Goal: Task Accomplishment & Management: Manage account settings

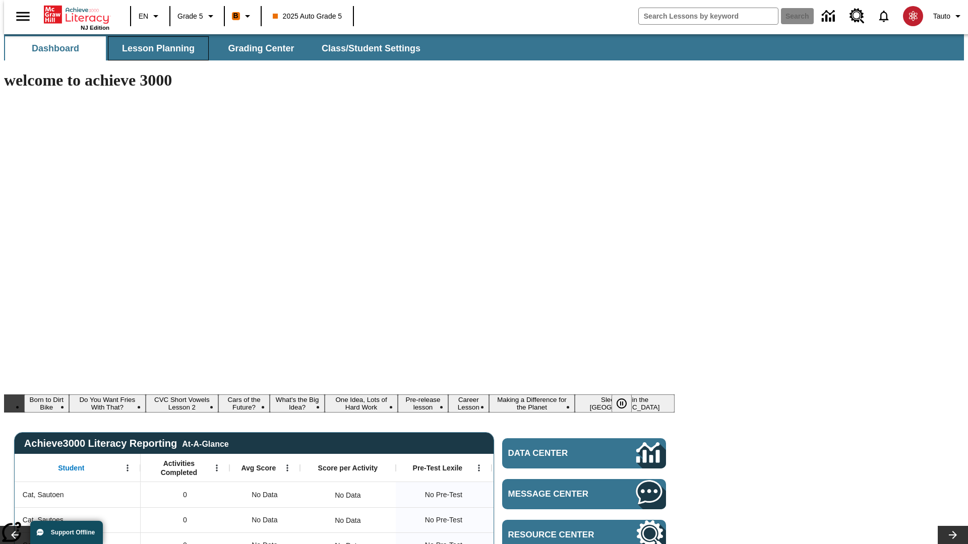
click at [154, 48] on span "Lesson Planning" at bounding box center [158, 49] width 73 height 12
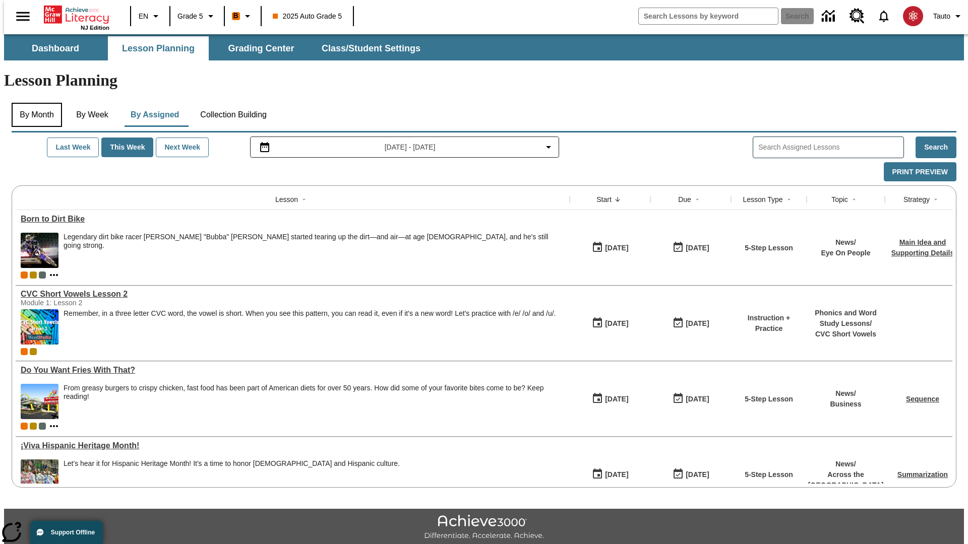
click at [34, 103] on button "By Month" at bounding box center [37, 115] width 50 height 24
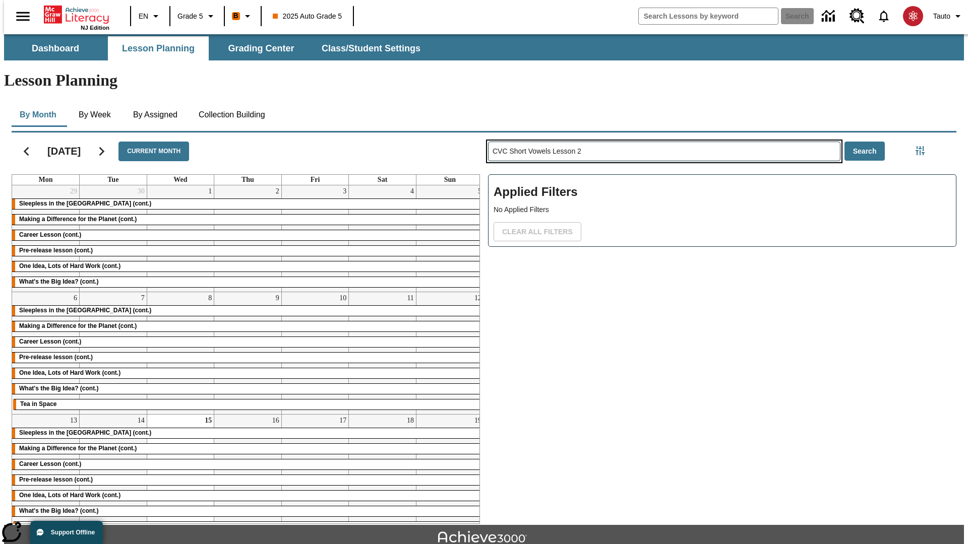
type input "CVC Short Vowels Lesson 2"
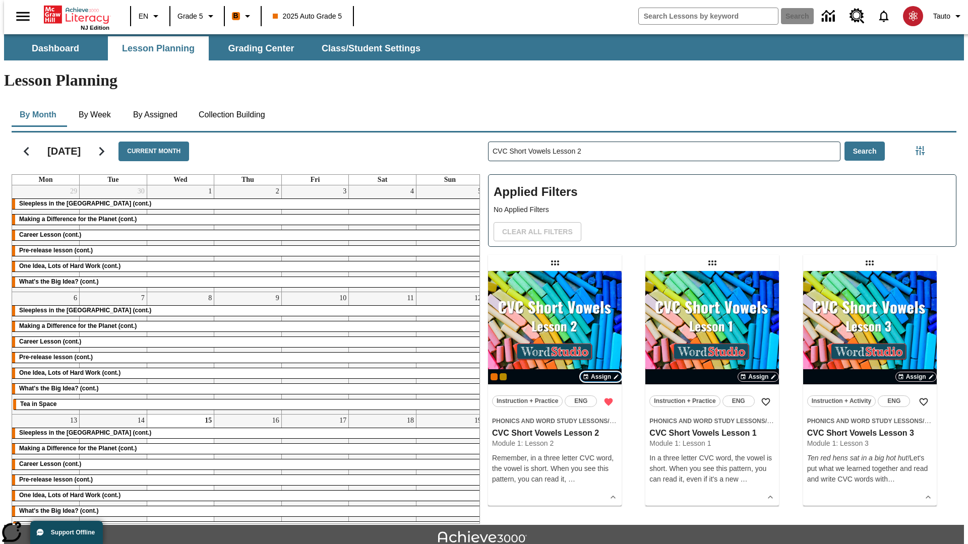
click at [601, 372] on span "Assign" at bounding box center [601, 376] width 20 height 9
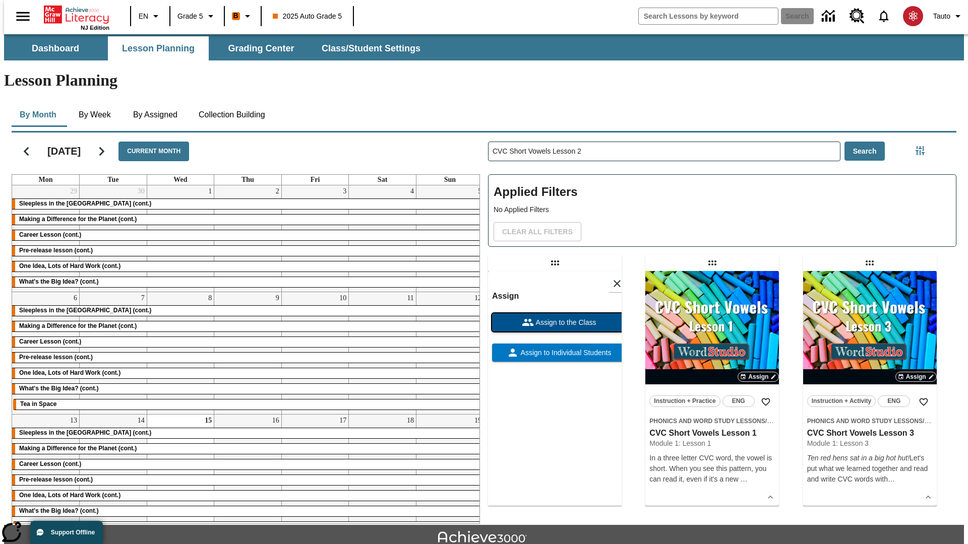
click at [554, 318] on span "Assign to the Class" at bounding box center [565, 323] width 62 height 11
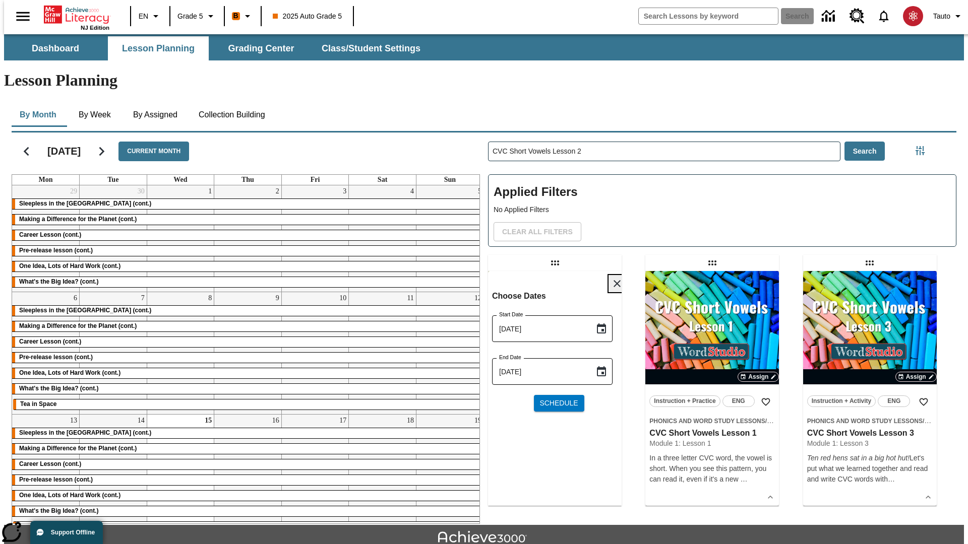
scroll to position [22, 0]
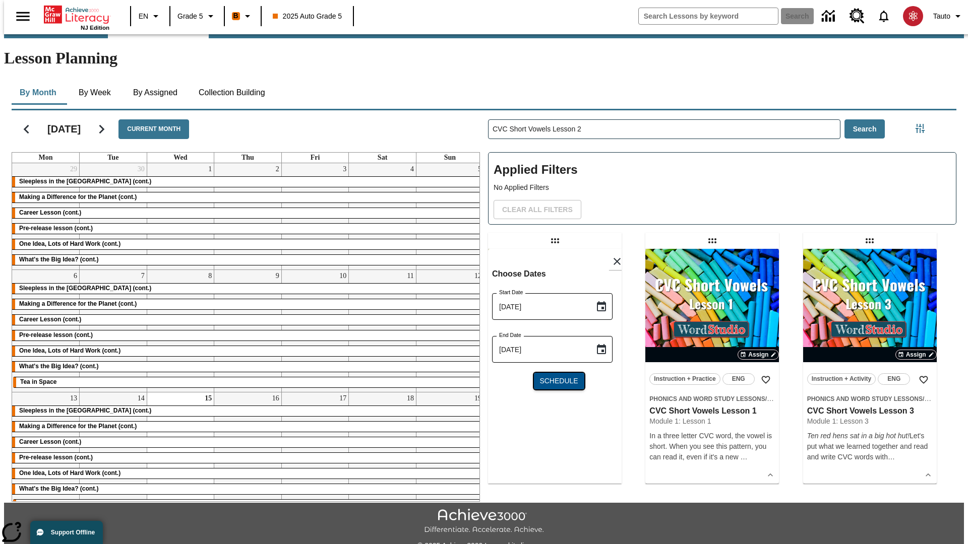
click at [554, 376] on span "Schedule" at bounding box center [558, 381] width 38 height 11
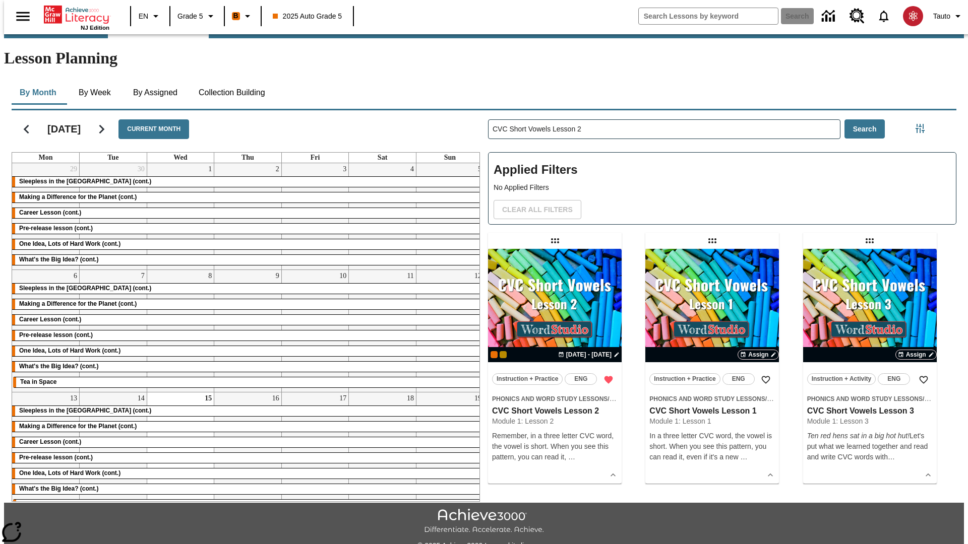
scroll to position [22, 0]
click at [73, 14] on icon "Home" at bounding box center [77, 15] width 67 height 20
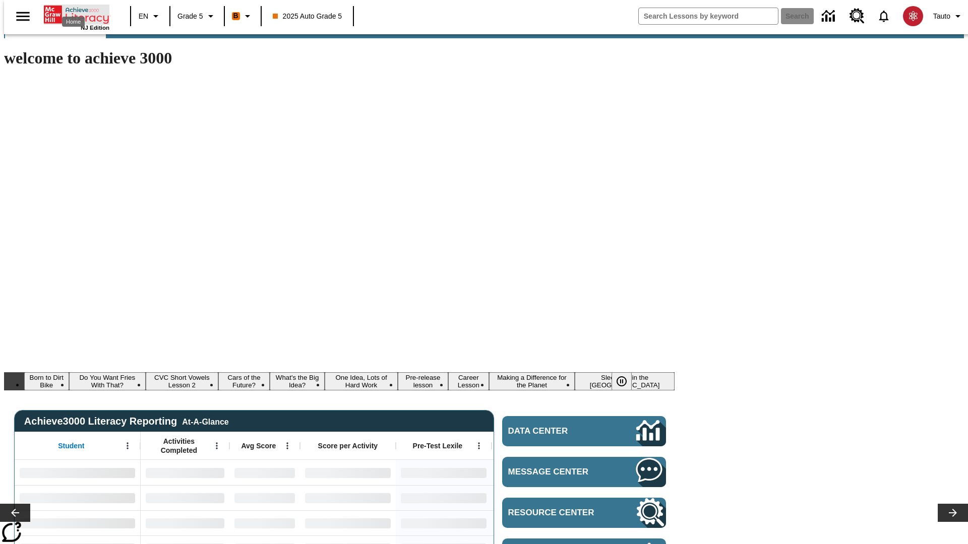
type input "-1"
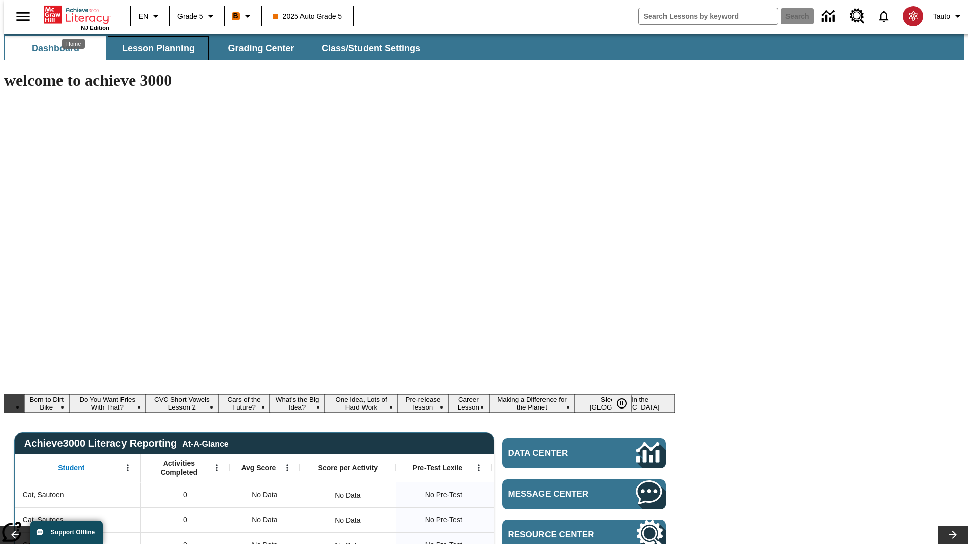
click at [154, 48] on span "Lesson Planning" at bounding box center [158, 49] width 73 height 12
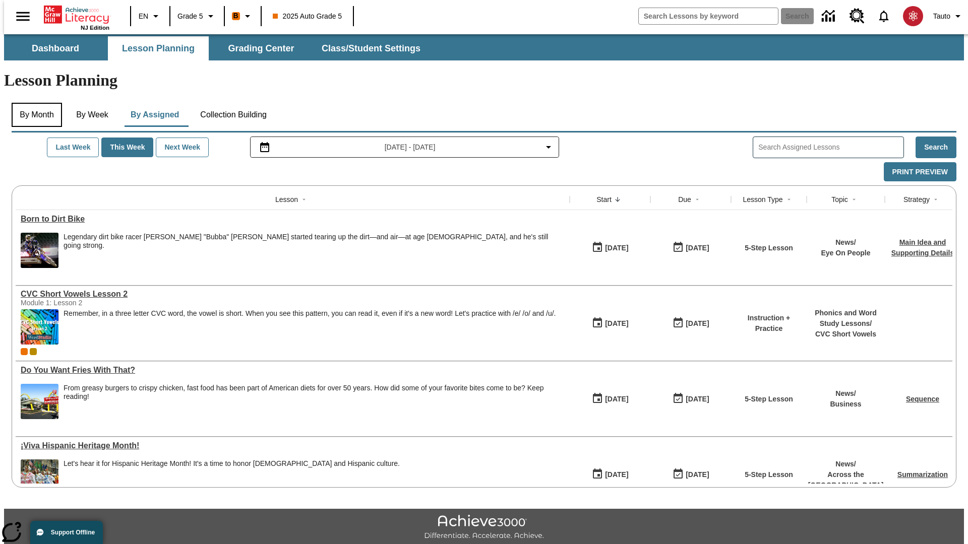
click at [34, 103] on button "By Month" at bounding box center [37, 115] width 50 height 24
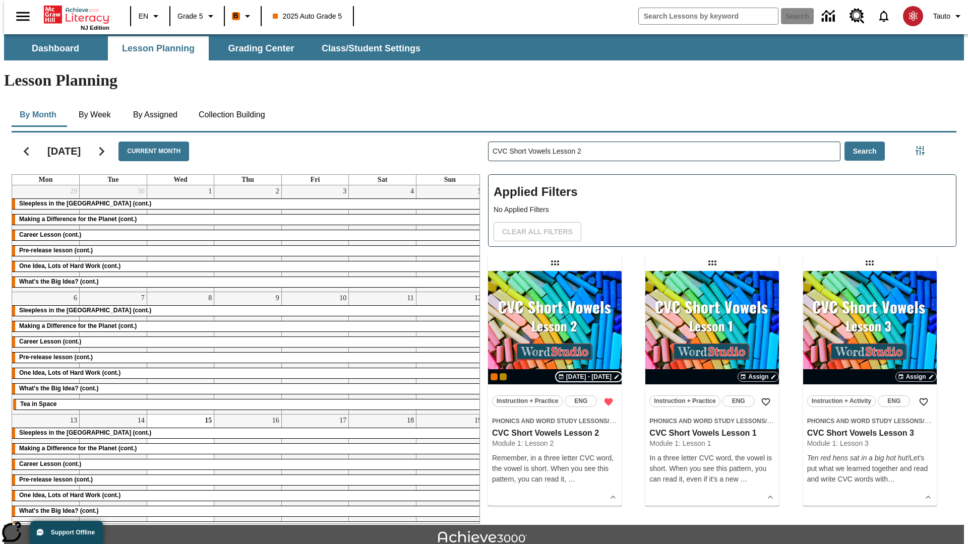
click at [590, 372] on span "[DATE] - [DATE]" at bounding box center [588, 376] width 45 height 9
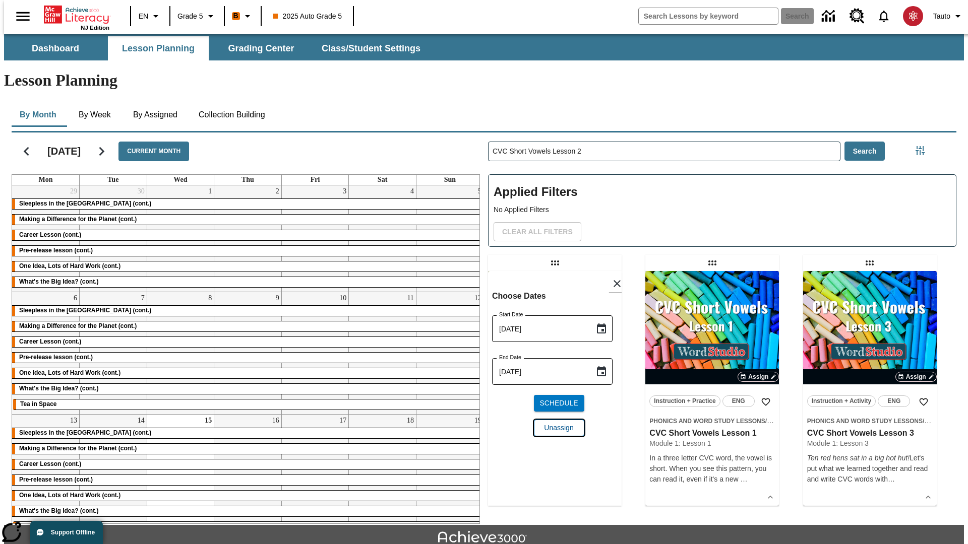
click at [554, 423] on span "Unassign" at bounding box center [558, 428] width 29 height 11
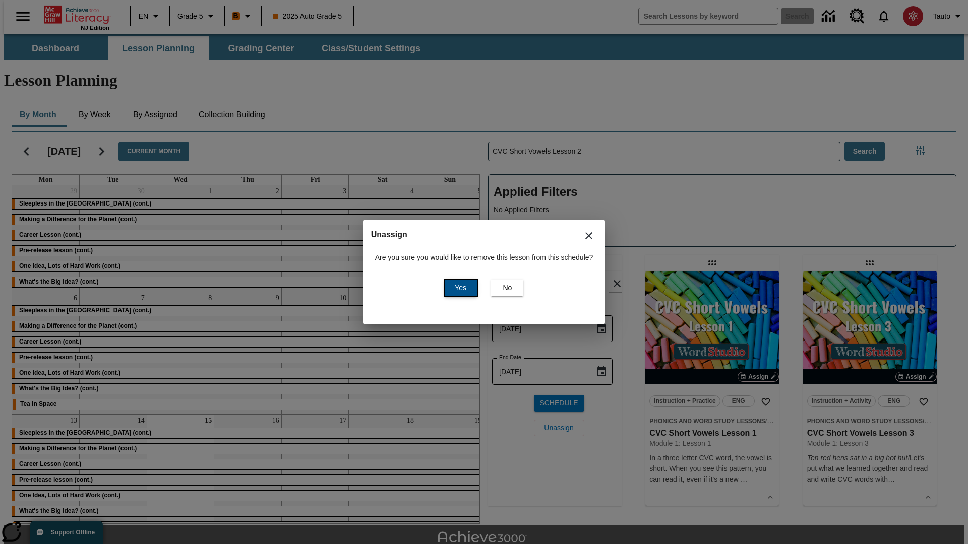
click at [459, 288] on span "Yes" at bounding box center [461, 288] width 12 height 11
